Goal: Transaction & Acquisition: Purchase product/service

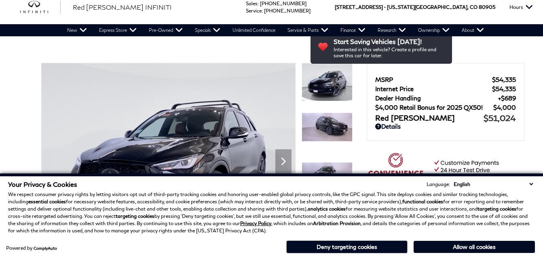
scroll to position [121, 0]
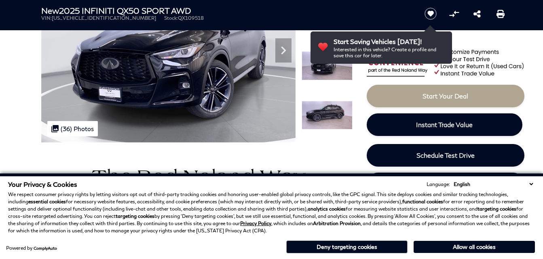
click at [466, 251] on button "Allow all cookies" at bounding box center [473, 247] width 121 height 12
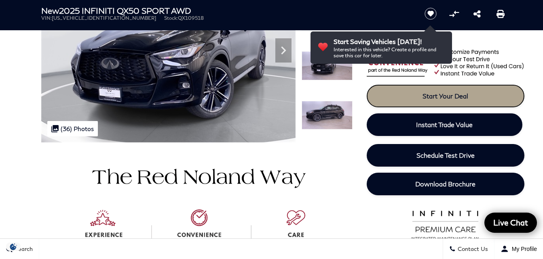
click at [431, 97] on span "Start Your Deal" at bounding box center [445, 96] width 46 height 8
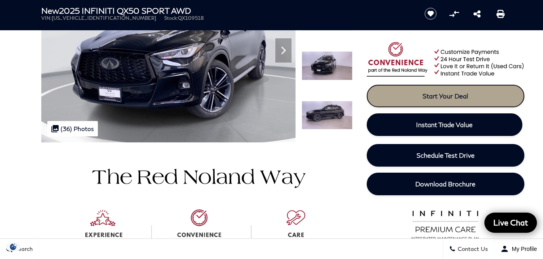
scroll to position [0, 0]
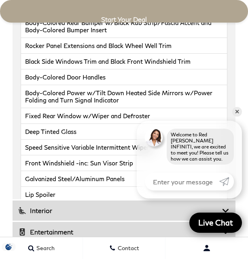
scroll to position [1805, 0]
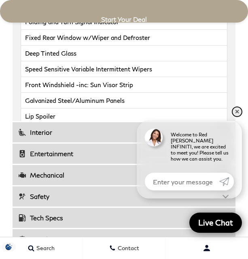
click at [236, 117] on link "✕" at bounding box center [237, 112] width 10 height 10
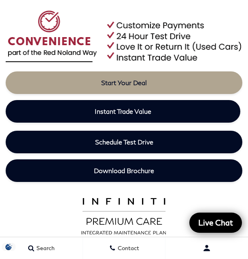
scroll to position [431, 0]
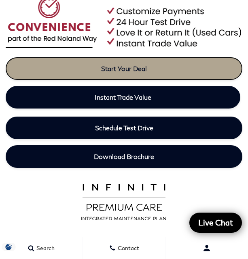
click at [172, 68] on link "Start Your Deal" at bounding box center [124, 68] width 236 height 23
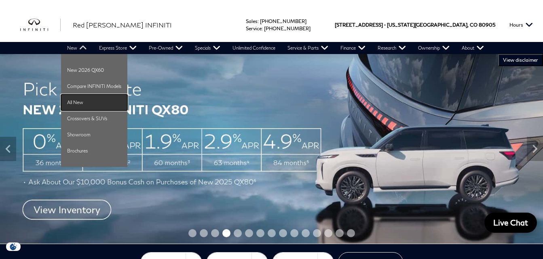
click at [80, 102] on link "All New" at bounding box center [94, 103] width 66 height 16
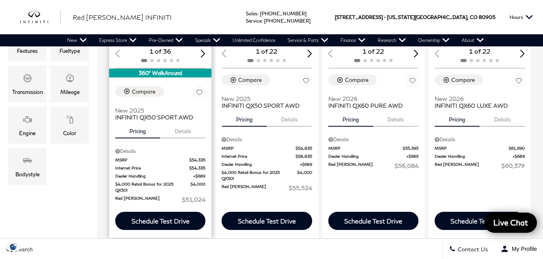
scroll to position [242, 0]
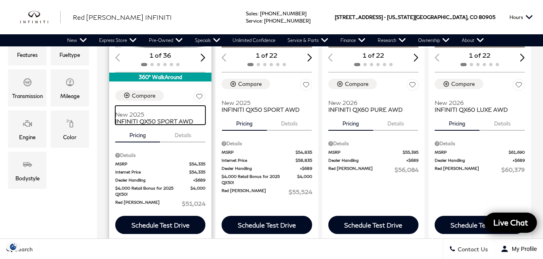
click at [174, 118] on span "INFINITI QX50 SPORT AWD" at bounding box center [157, 121] width 84 height 7
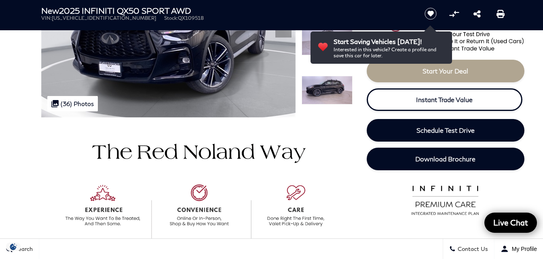
scroll to position [121, 0]
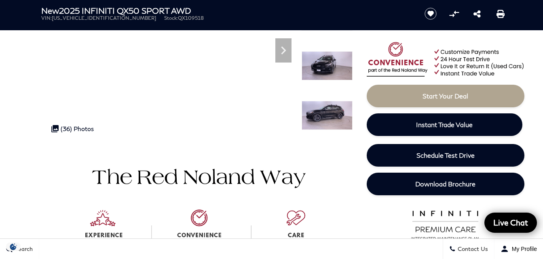
click at [361, 107] on div "MSRP $54,335 Internet Price $54,335 Dealer Handling $689 $4,000 Retail Bonus fo…" at bounding box center [433, 26] width 162 height 231
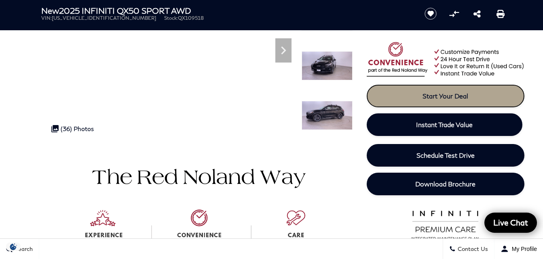
click at [415, 95] on link "Start Your Deal" at bounding box center [446, 96] width 158 height 23
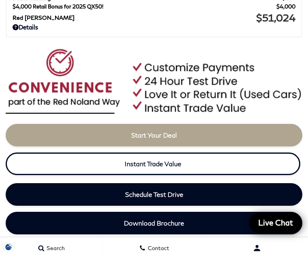
scroll to position [445, 0]
